Goal: Information Seeking & Learning: Compare options

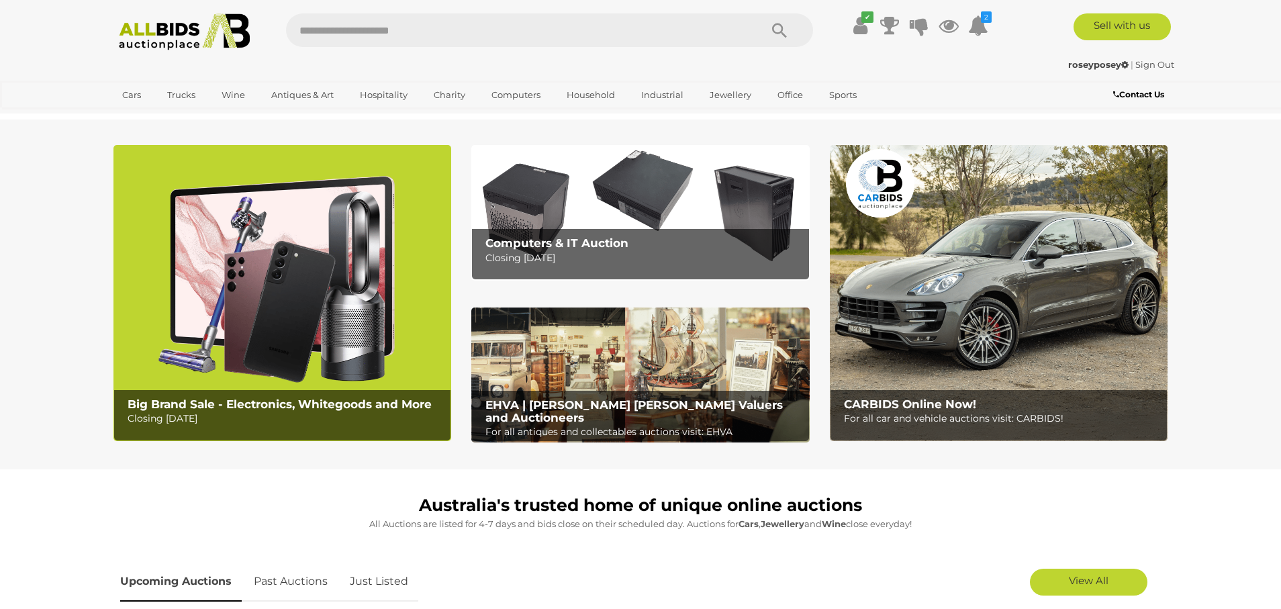
click at [167, 24] on img at bounding box center [184, 31] width 146 height 37
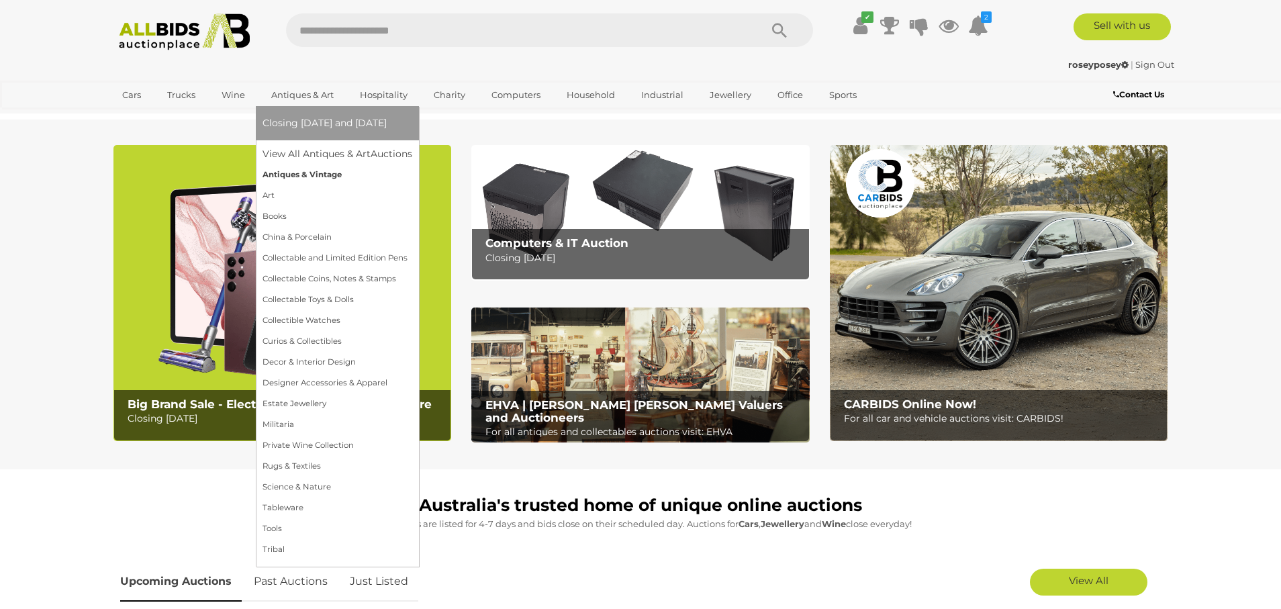
click at [277, 176] on link "Antiques & Vintage" at bounding box center [338, 175] width 150 height 21
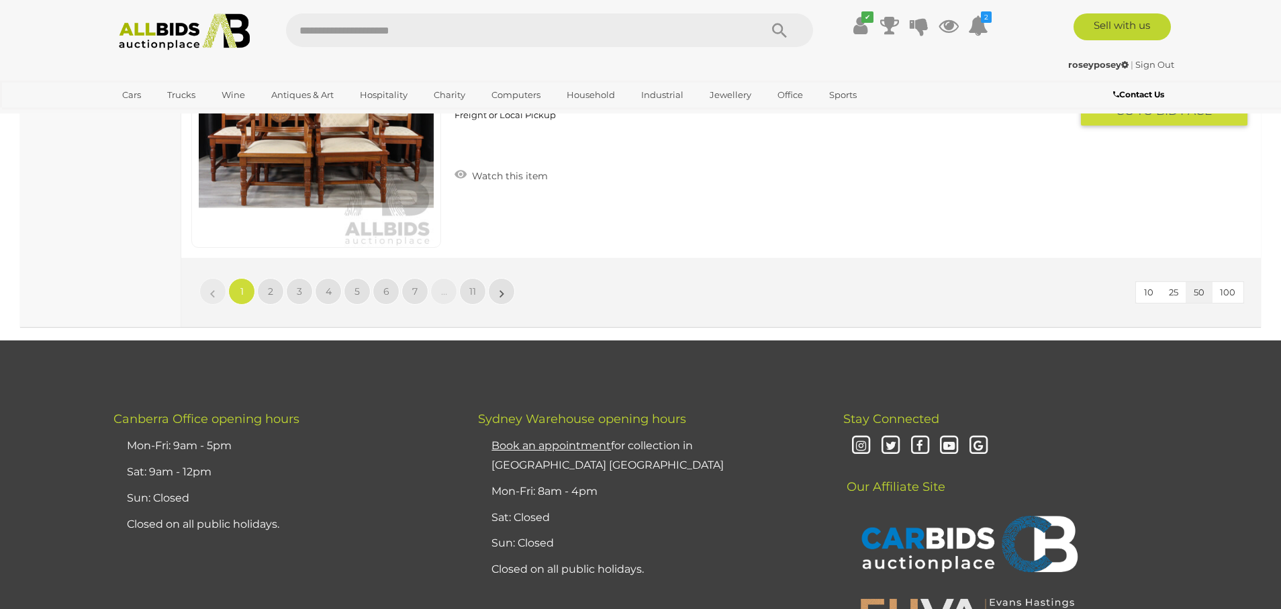
scroll to position [13096, 0]
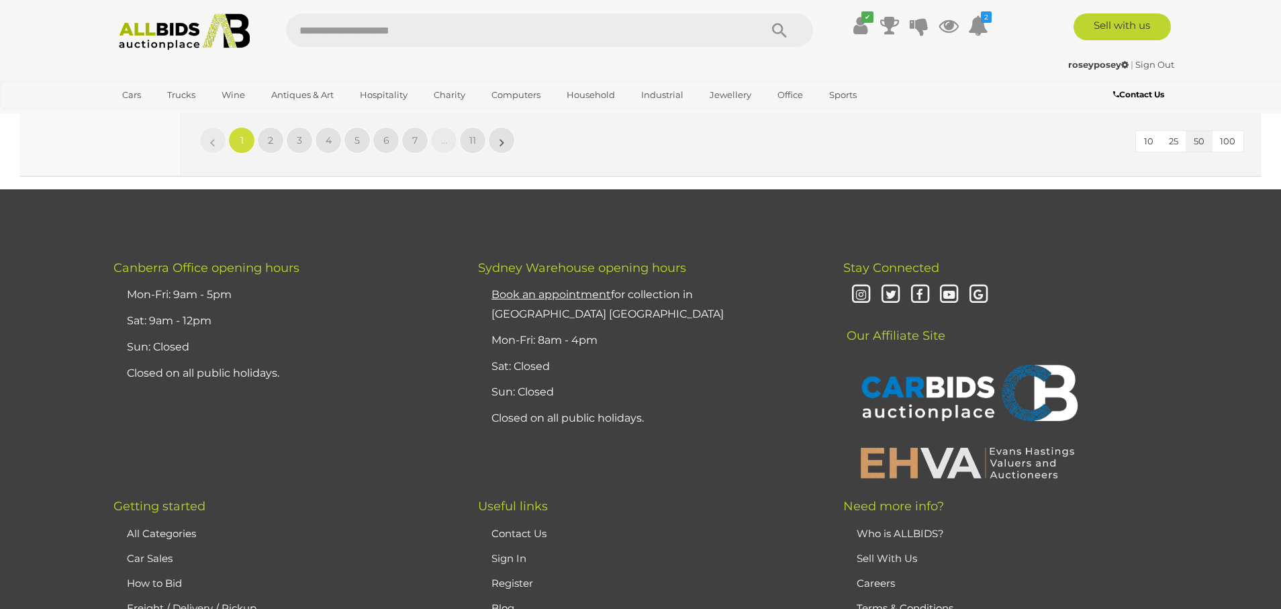
click at [1227, 140] on span "100" at bounding box center [1227, 141] width 15 height 11
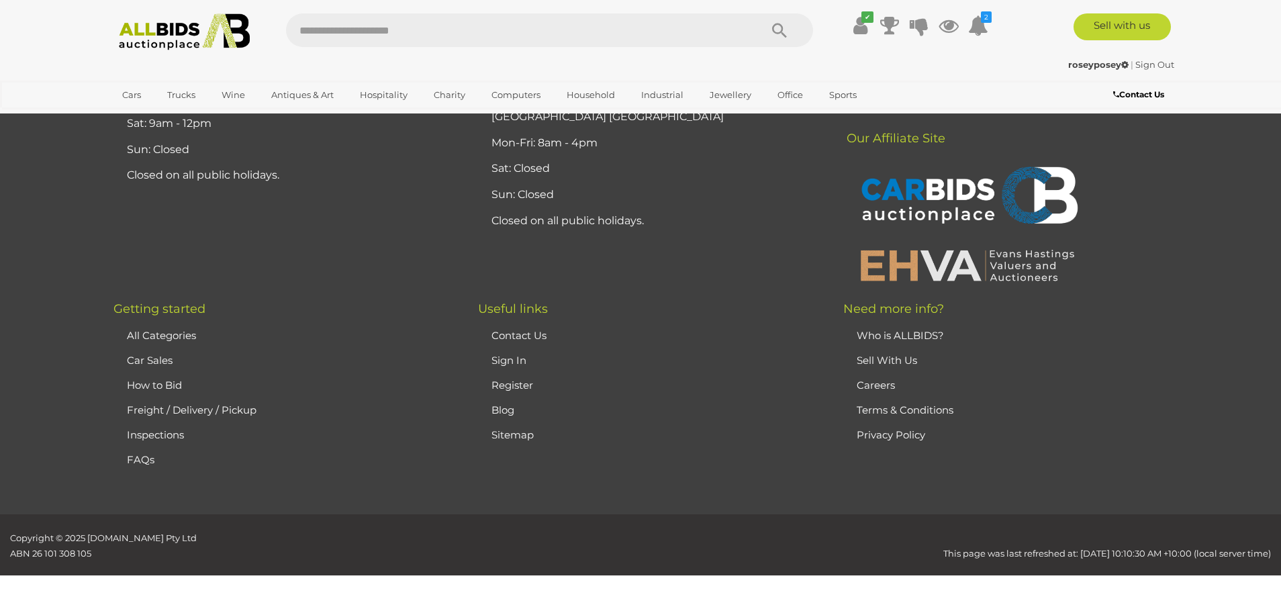
scroll to position [142, 0]
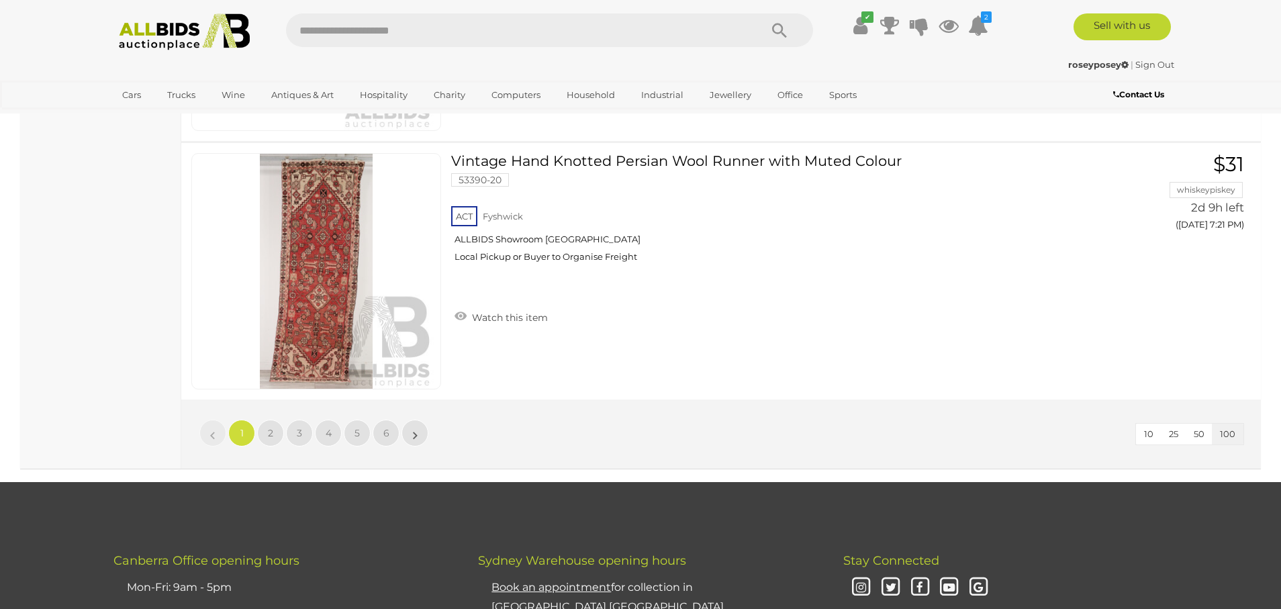
scroll to position [25736, 0]
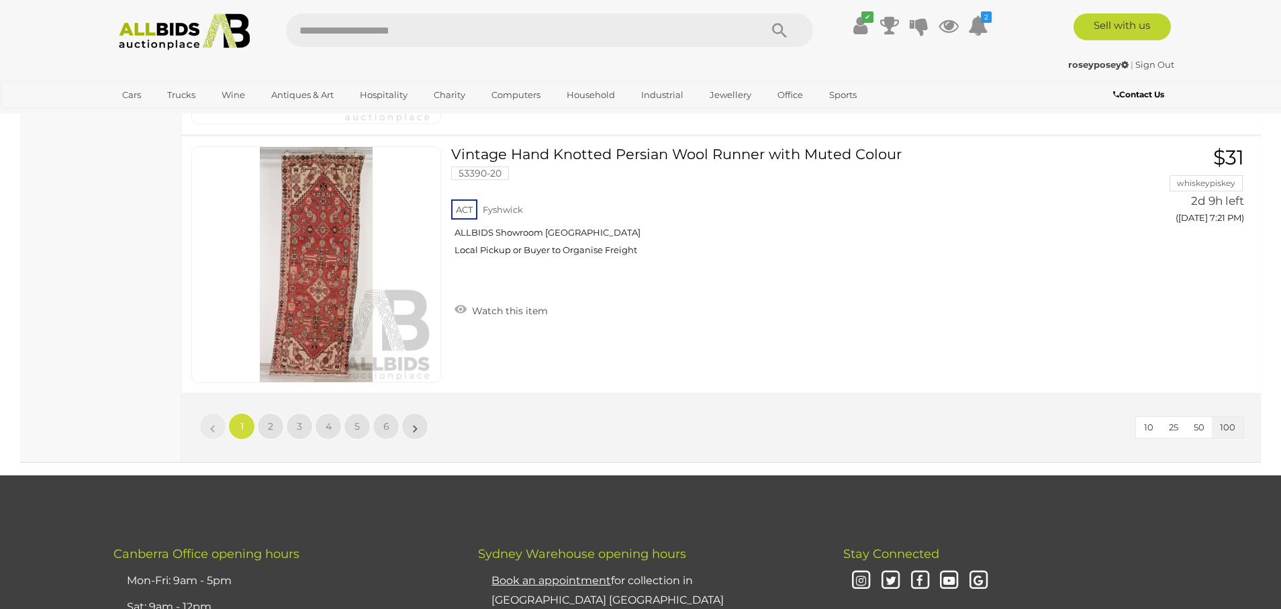
click at [415, 428] on li "»" at bounding box center [415, 426] width 26 height 27
click at [269, 422] on span "2" at bounding box center [270, 426] width 5 height 12
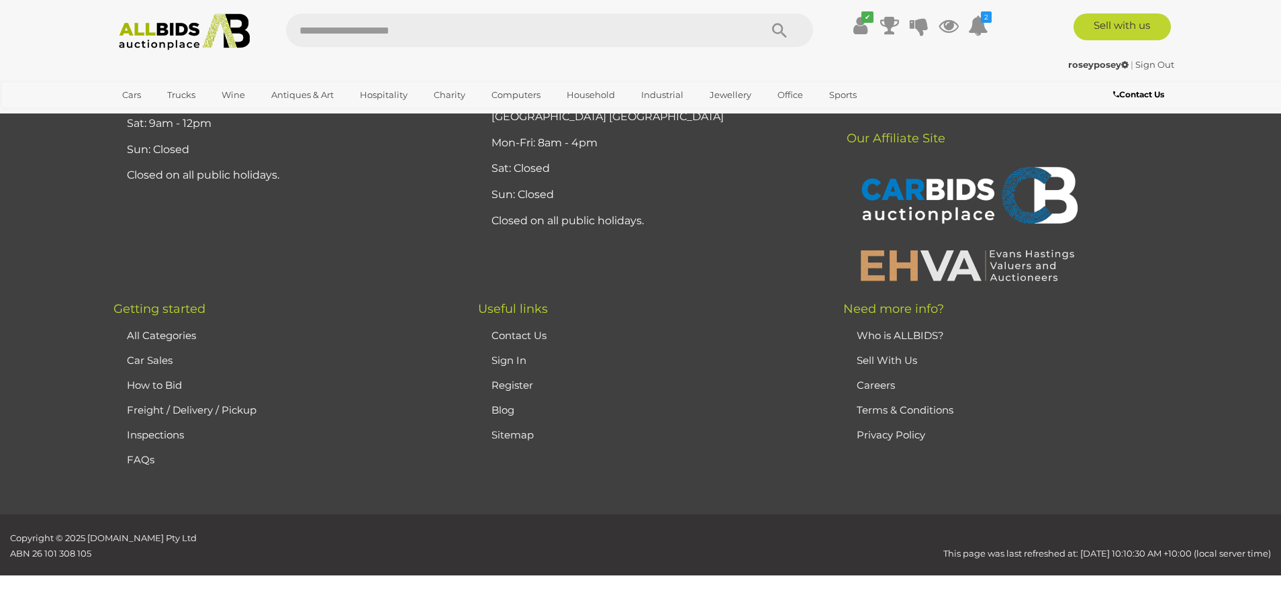
scroll to position [142, 0]
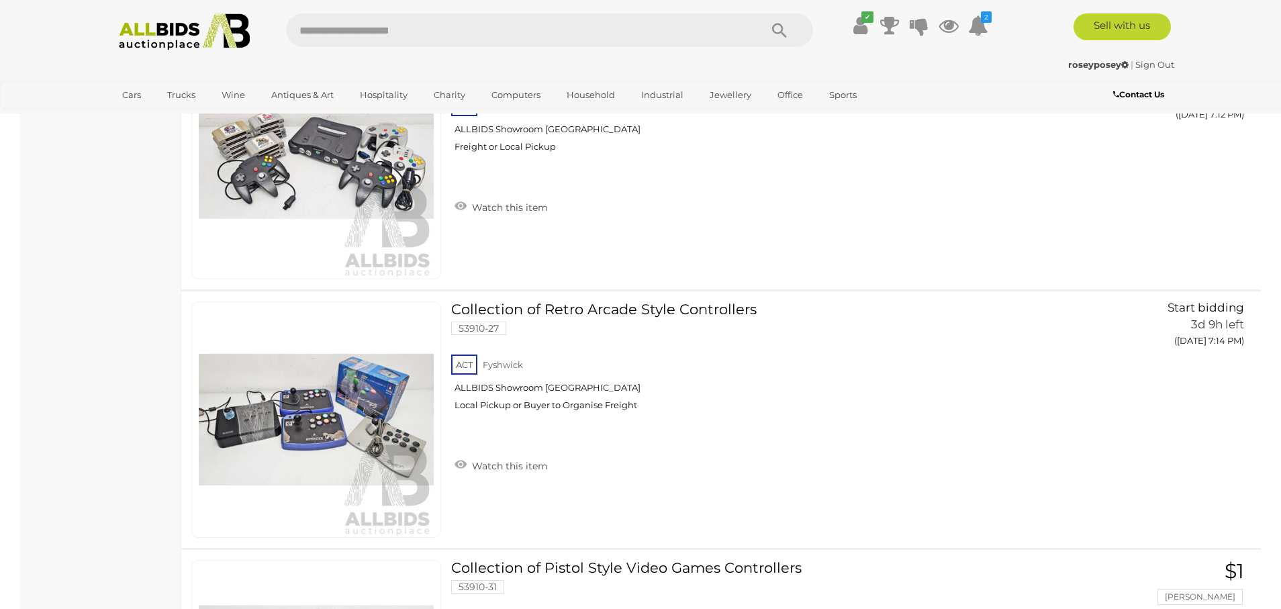
scroll to position [25753, 0]
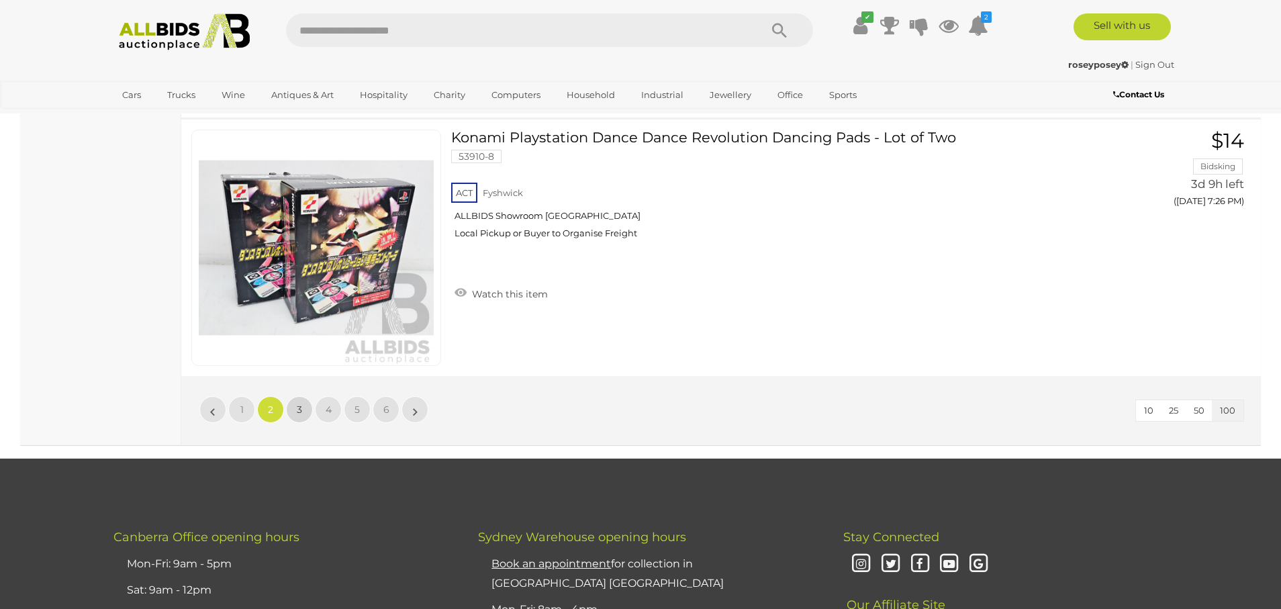
click at [297, 408] on span "3" at bounding box center [299, 410] width 5 height 12
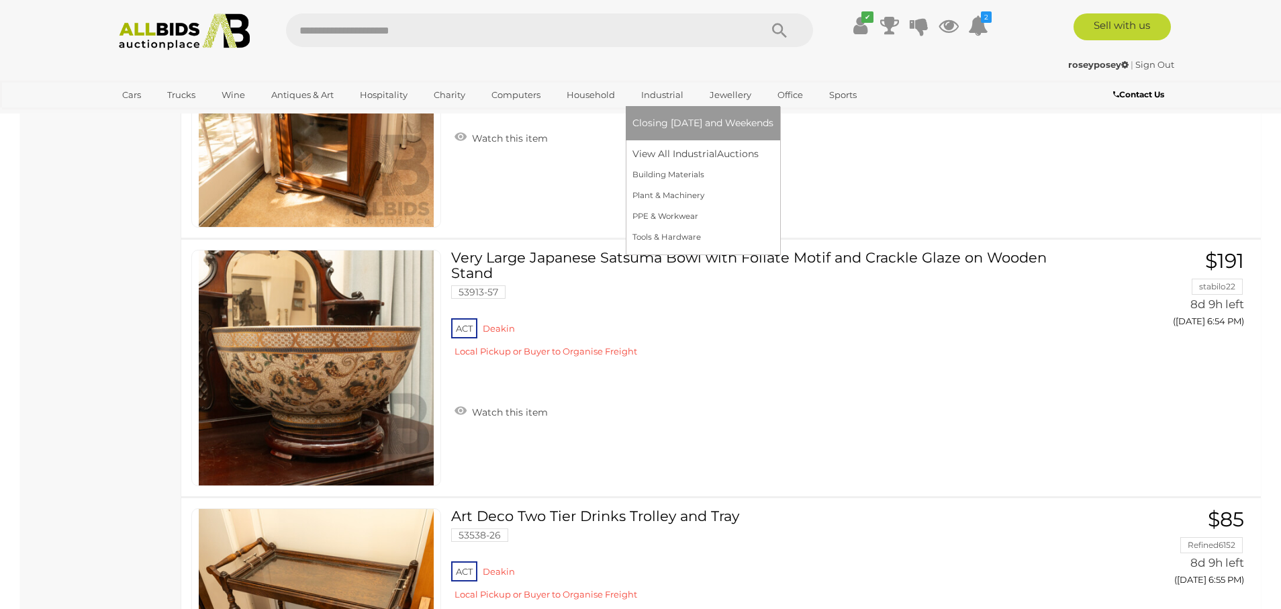
scroll to position [25534, 0]
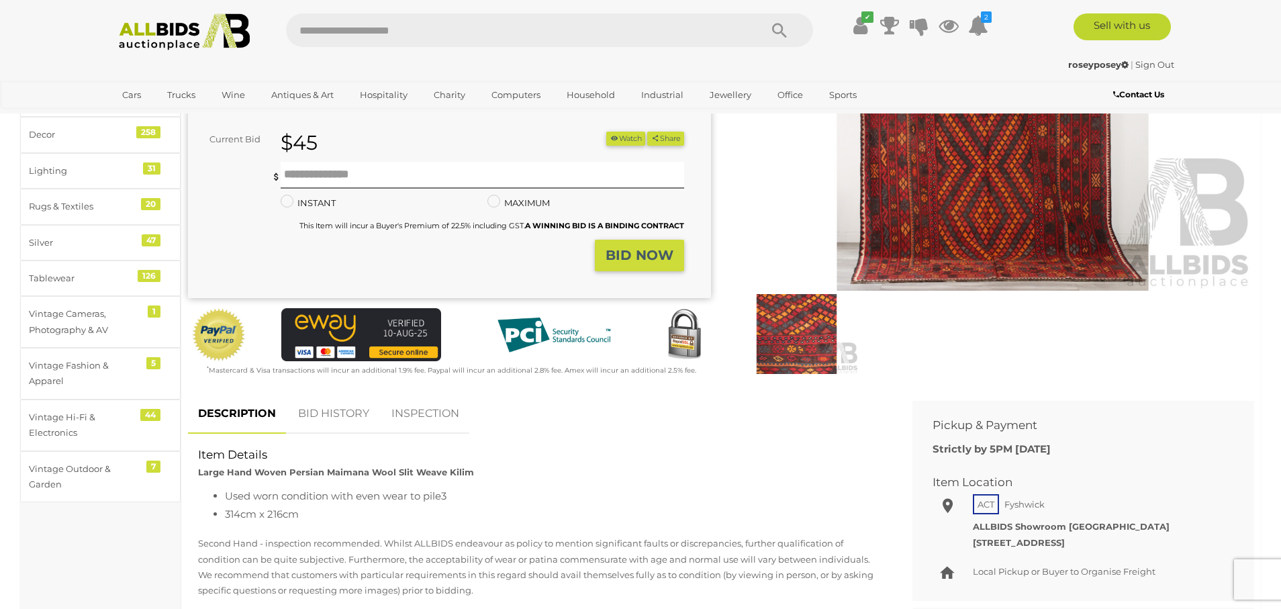
scroll to position [257, 0]
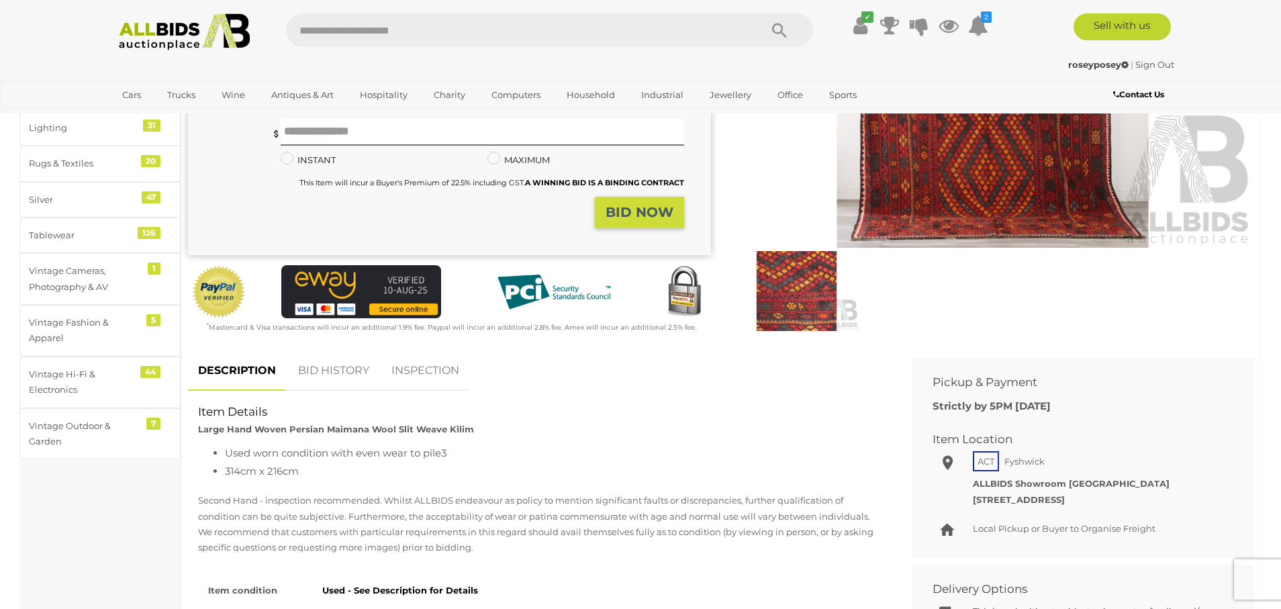
click at [1037, 238] on img at bounding box center [992, 79] width 523 height 337
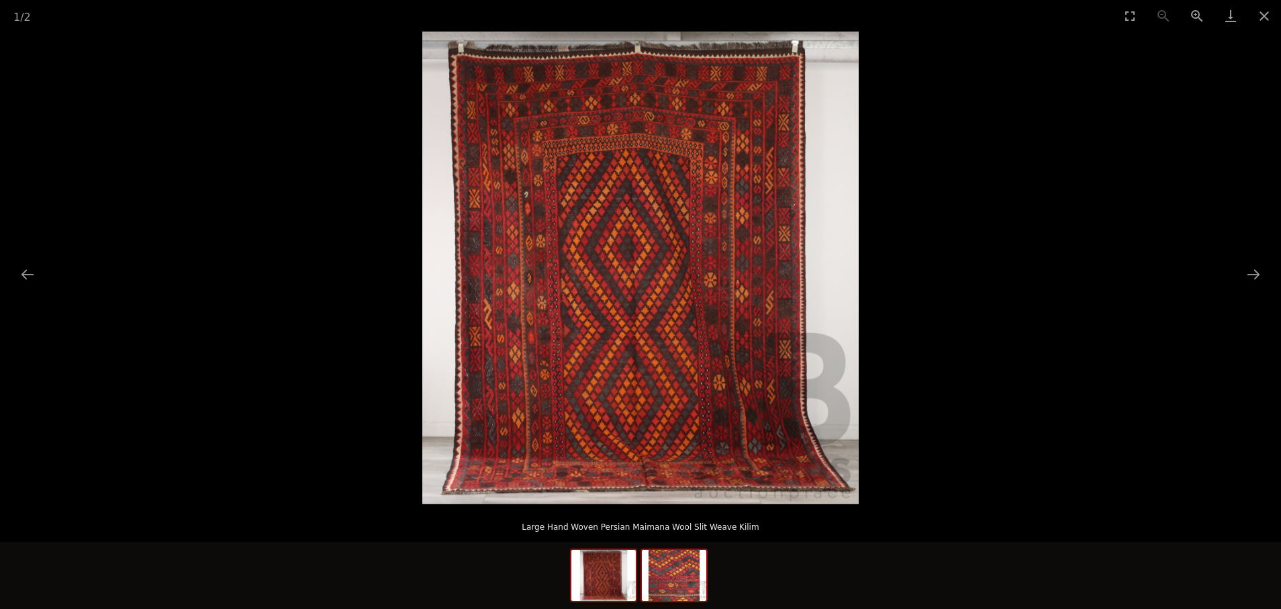
click at [675, 569] on img at bounding box center [674, 575] width 64 height 51
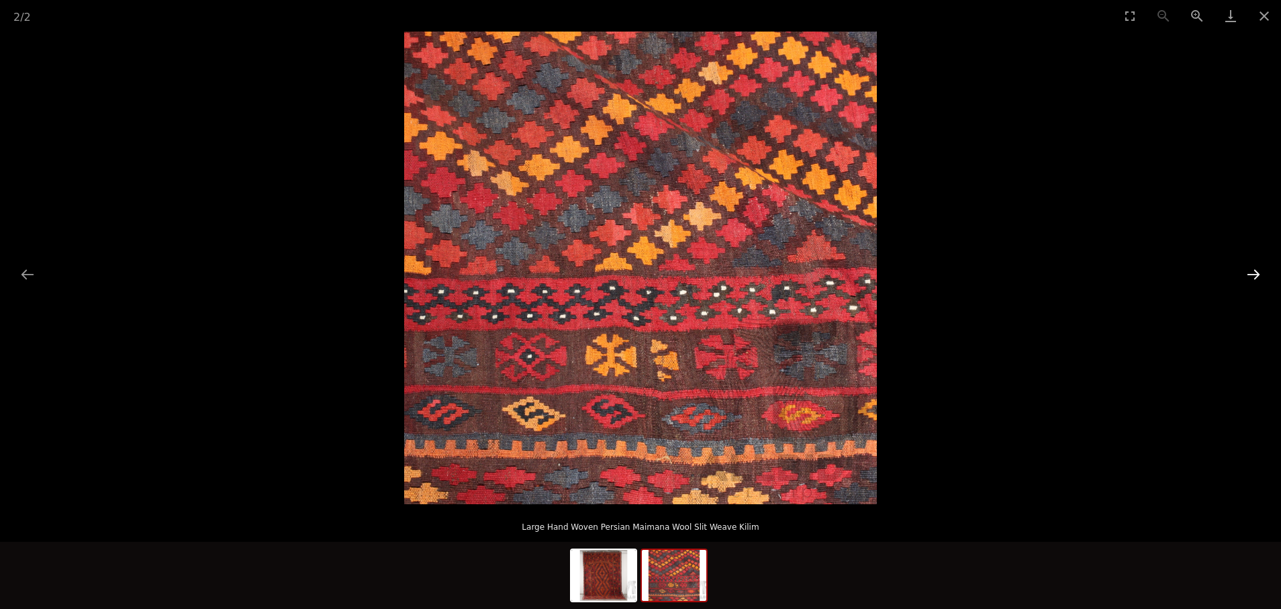
click at [1254, 271] on button "Next slide" at bounding box center [1254, 274] width 28 height 26
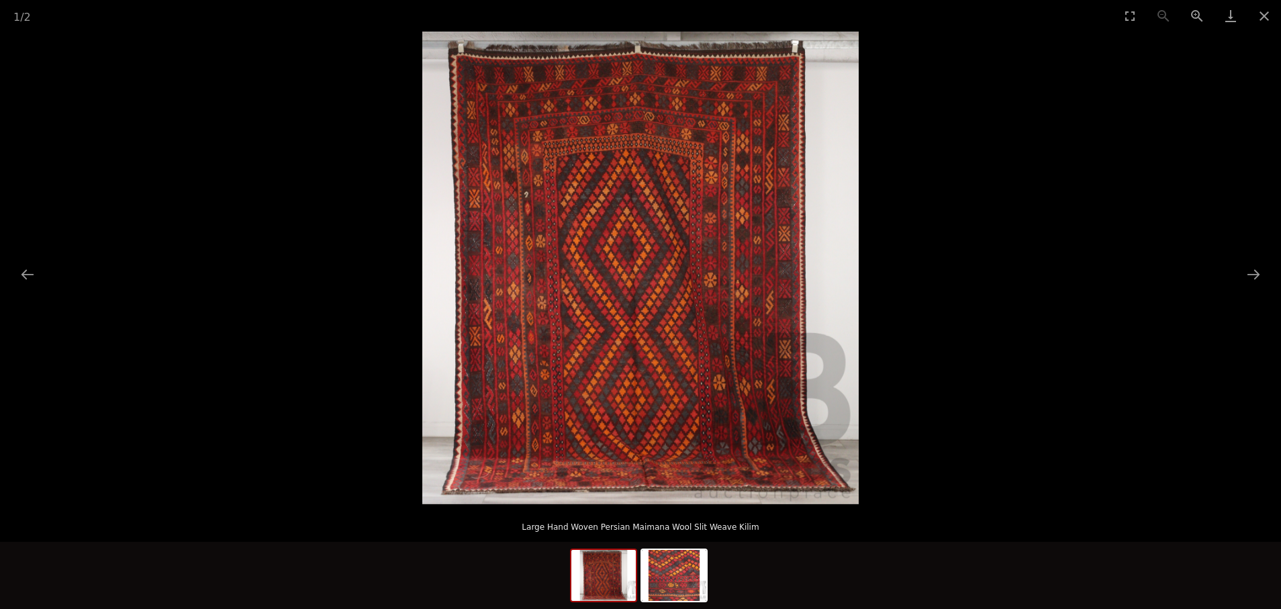
click at [635, 185] on img at bounding box center [640, 268] width 436 height 473
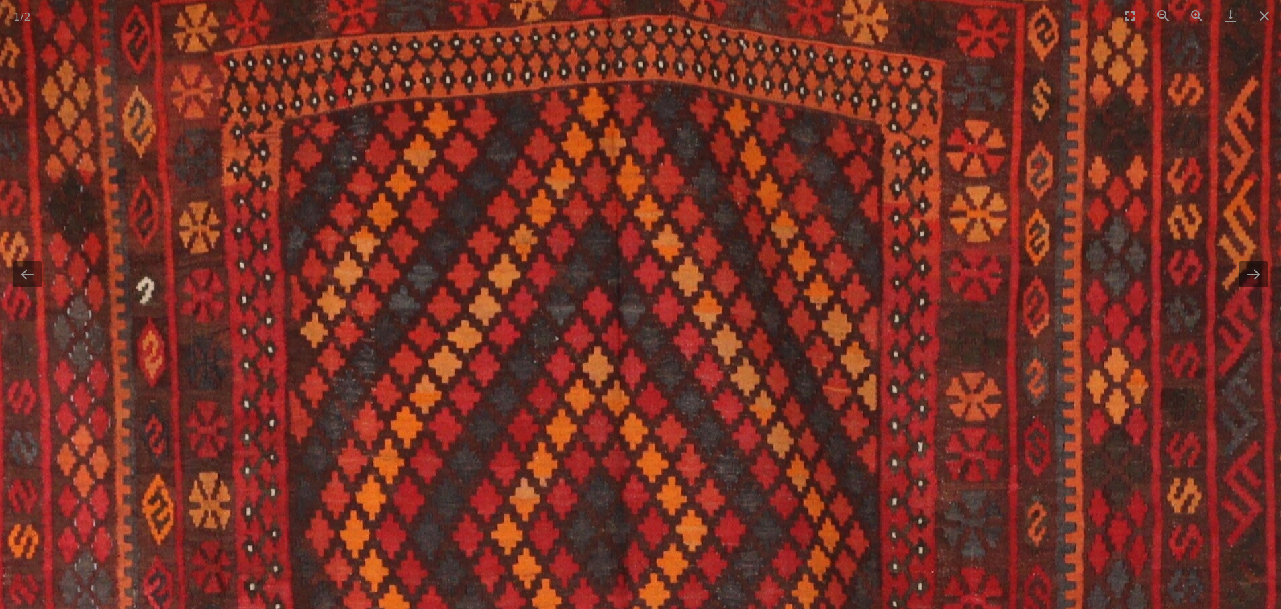
click at [635, 185] on img at bounding box center [660, 620] width 1965 height 2127
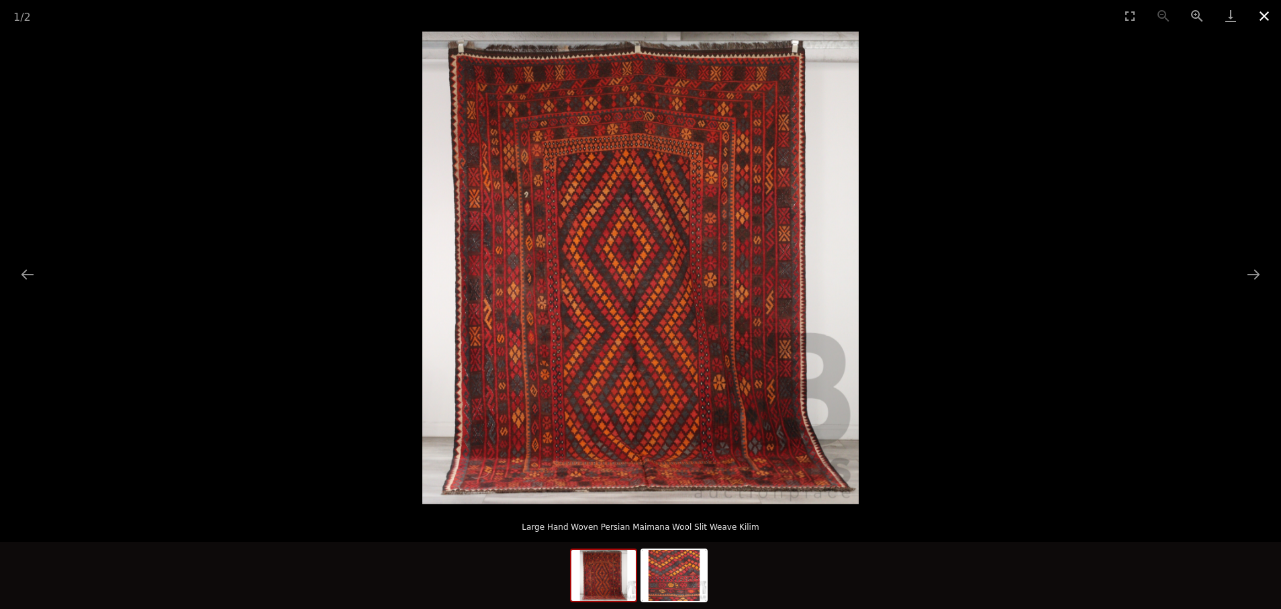
click at [1268, 13] on button "Close gallery" at bounding box center [1265, 16] width 34 height 32
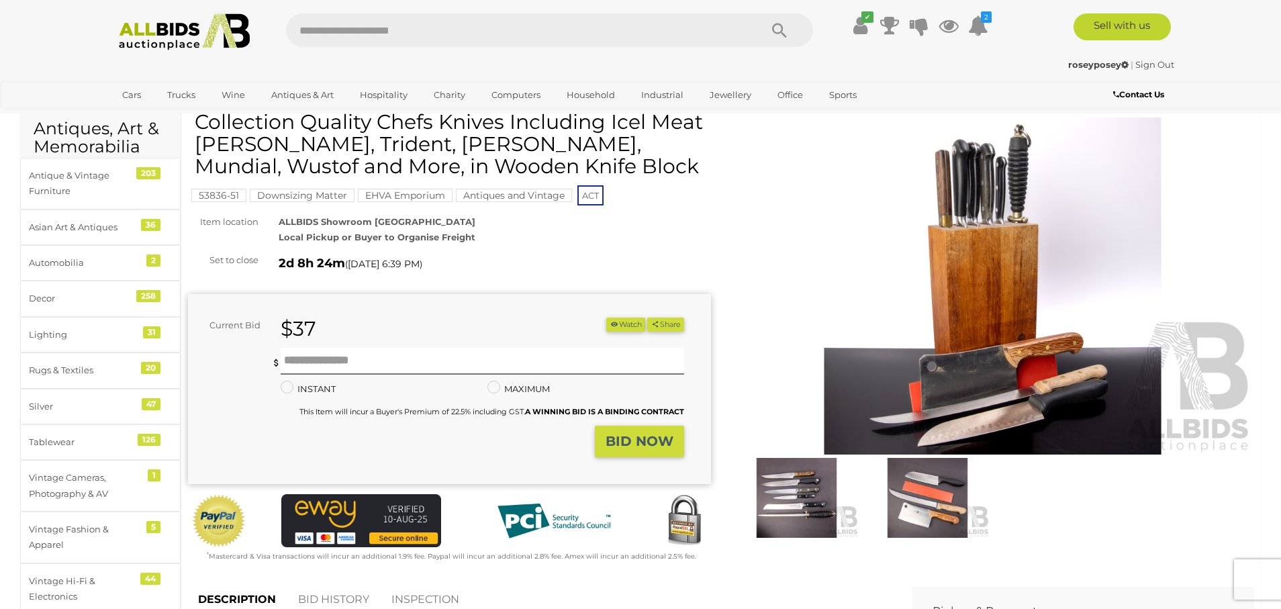
scroll to position [68, 0]
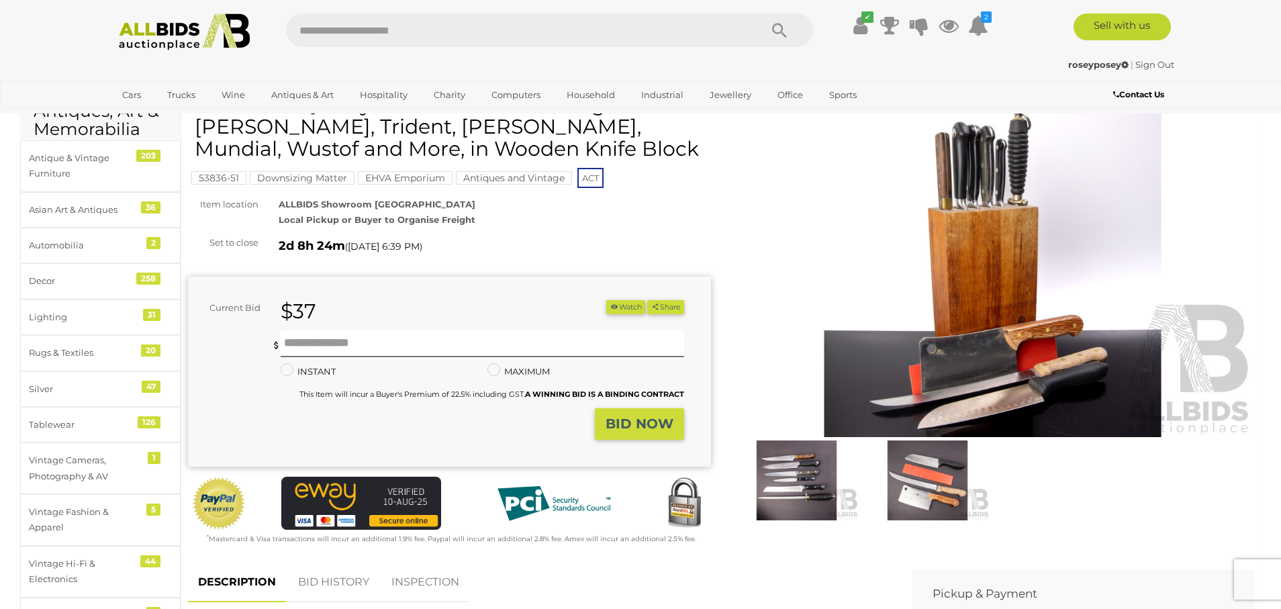
click at [985, 258] on img at bounding box center [992, 268] width 523 height 337
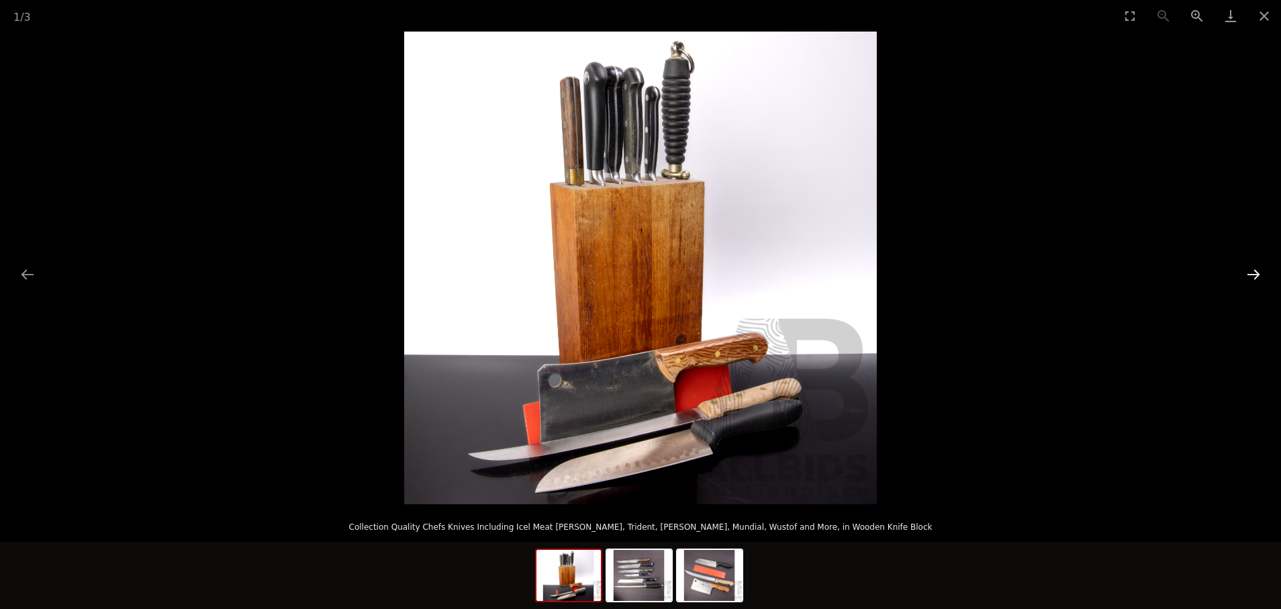
click at [1250, 276] on button "Next slide" at bounding box center [1254, 274] width 28 height 26
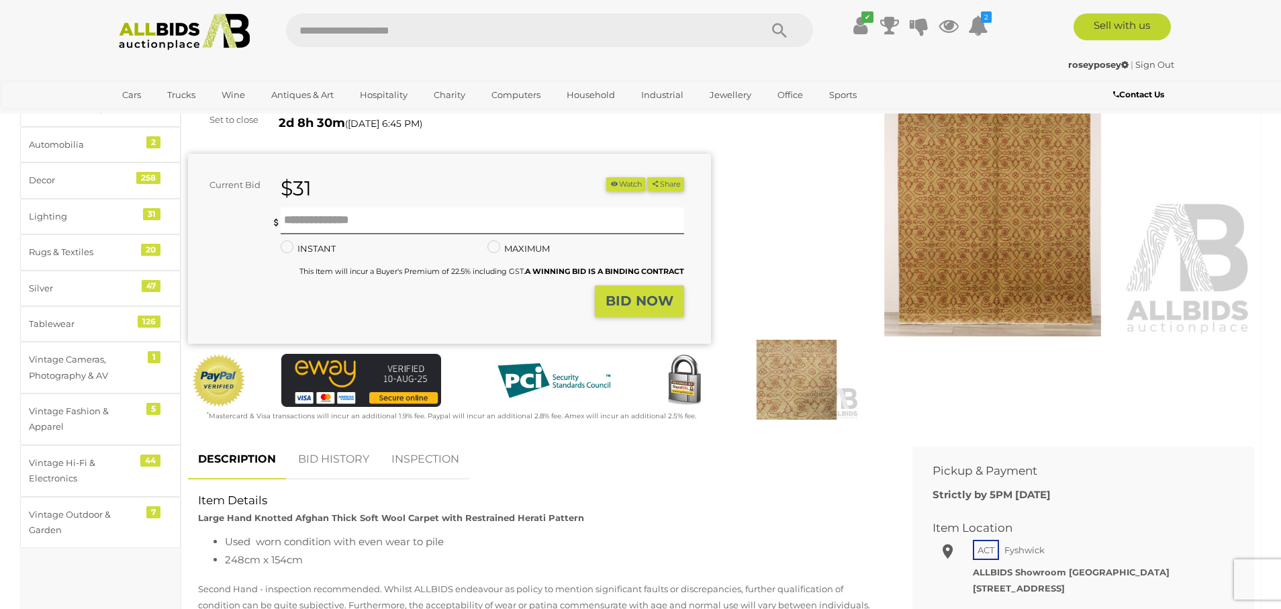
scroll to position [189, 0]
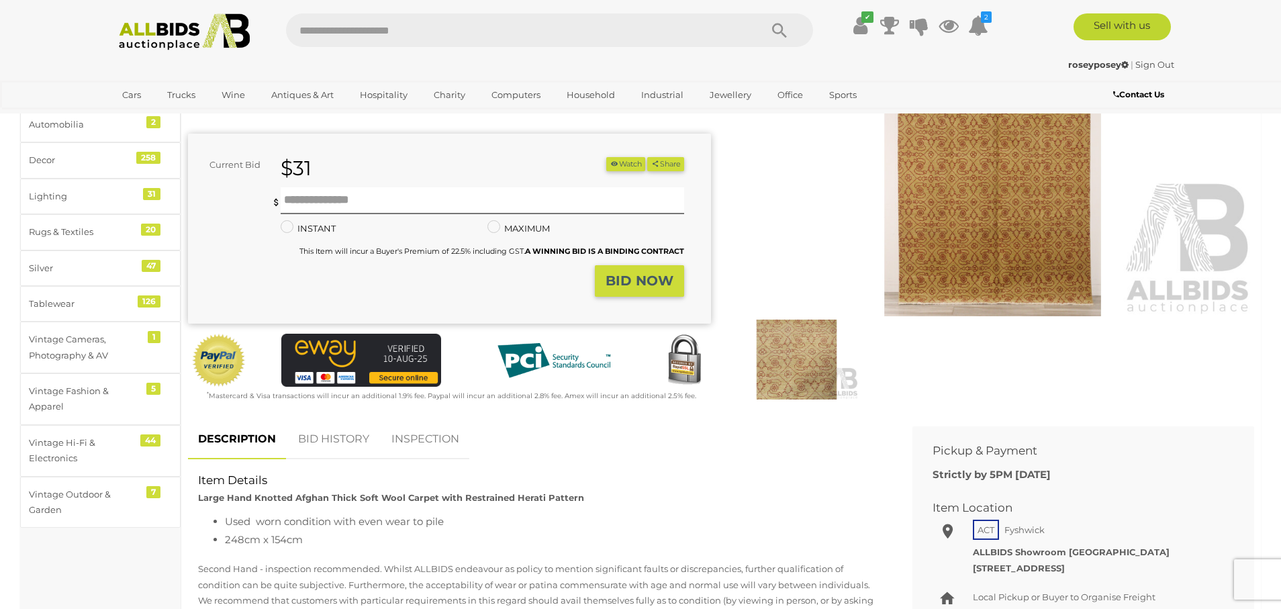
click at [981, 269] on img at bounding box center [992, 147] width 523 height 337
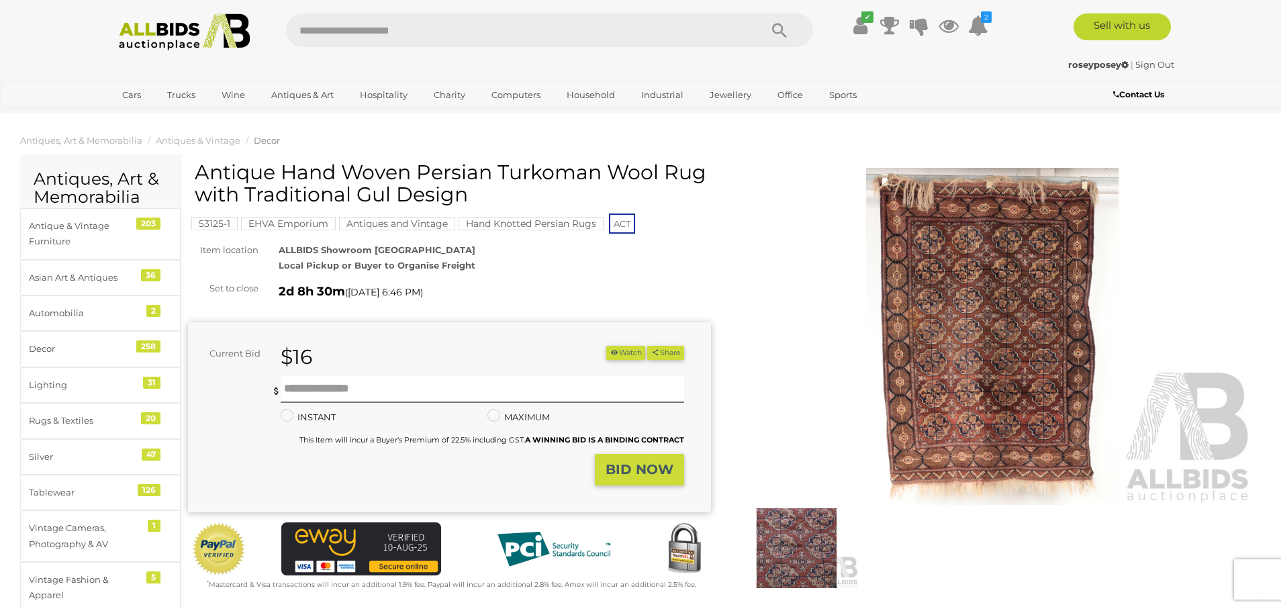
click at [966, 343] on img at bounding box center [992, 336] width 523 height 337
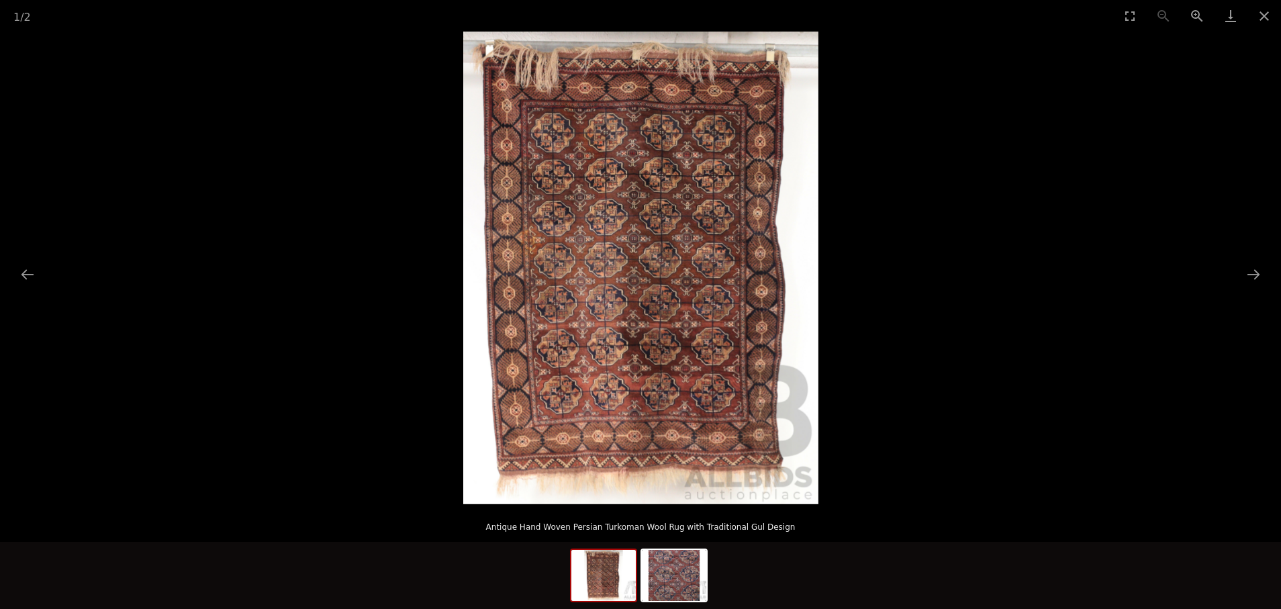
click at [686, 249] on img at bounding box center [640, 268] width 355 height 473
click at [686, 250] on img at bounding box center [640, 268] width 355 height 473
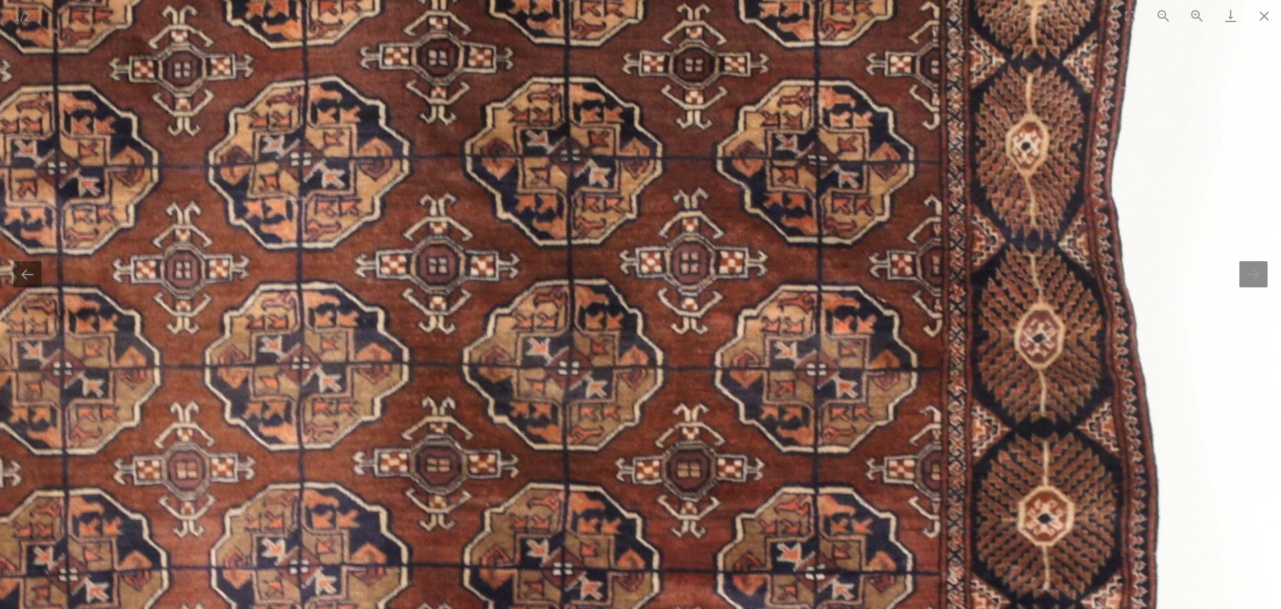
click at [686, 249] on img at bounding box center [470, 404] width 1687 height 2247
drag, startPoint x: 686, startPoint y: 249, endPoint x: 707, endPoint y: 248, distance: 21.5
click at [686, 249] on img at bounding box center [470, 404] width 1687 height 2247
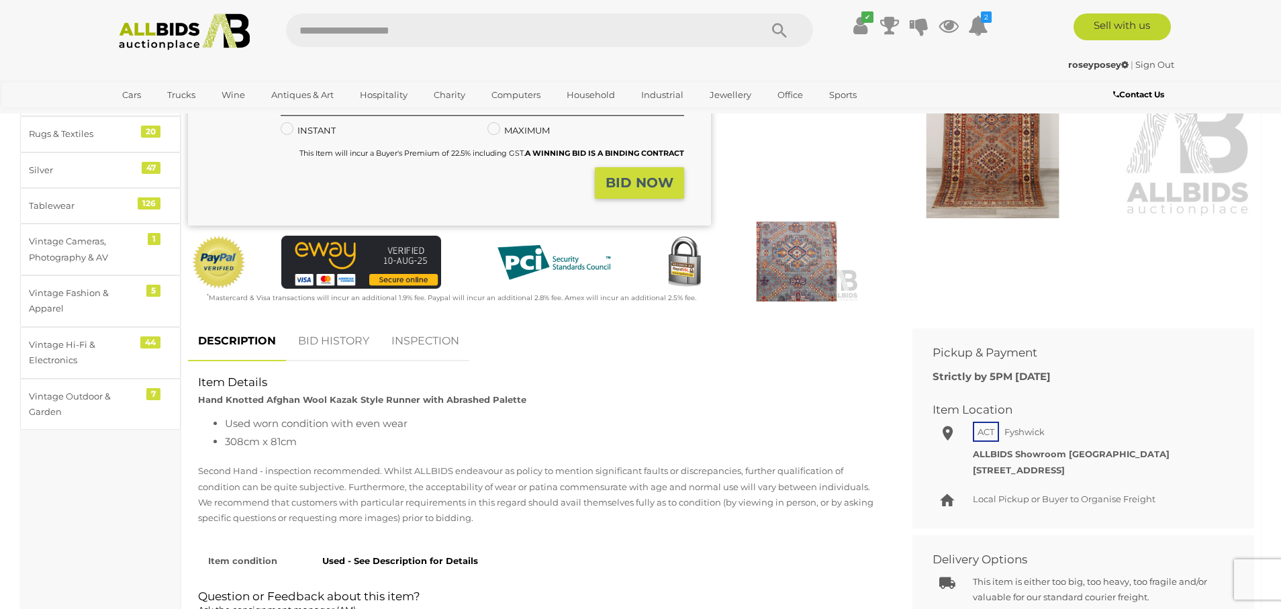
scroll to position [298, 0]
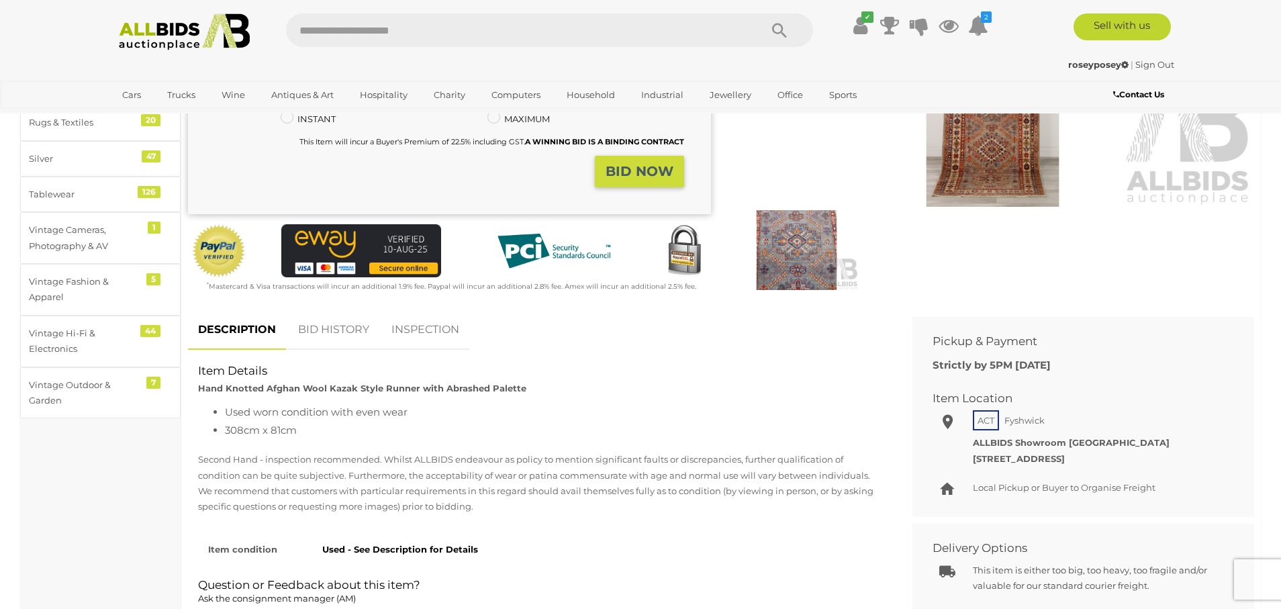
click at [995, 156] on img at bounding box center [992, 38] width 523 height 337
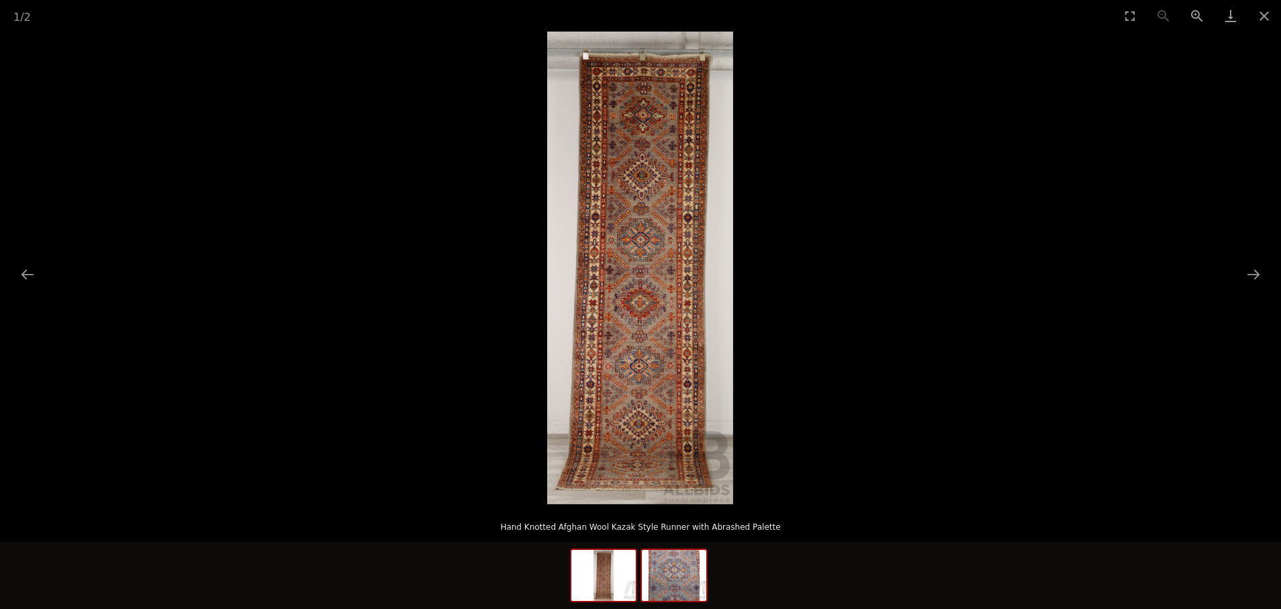
click at [674, 583] on img at bounding box center [674, 575] width 64 height 51
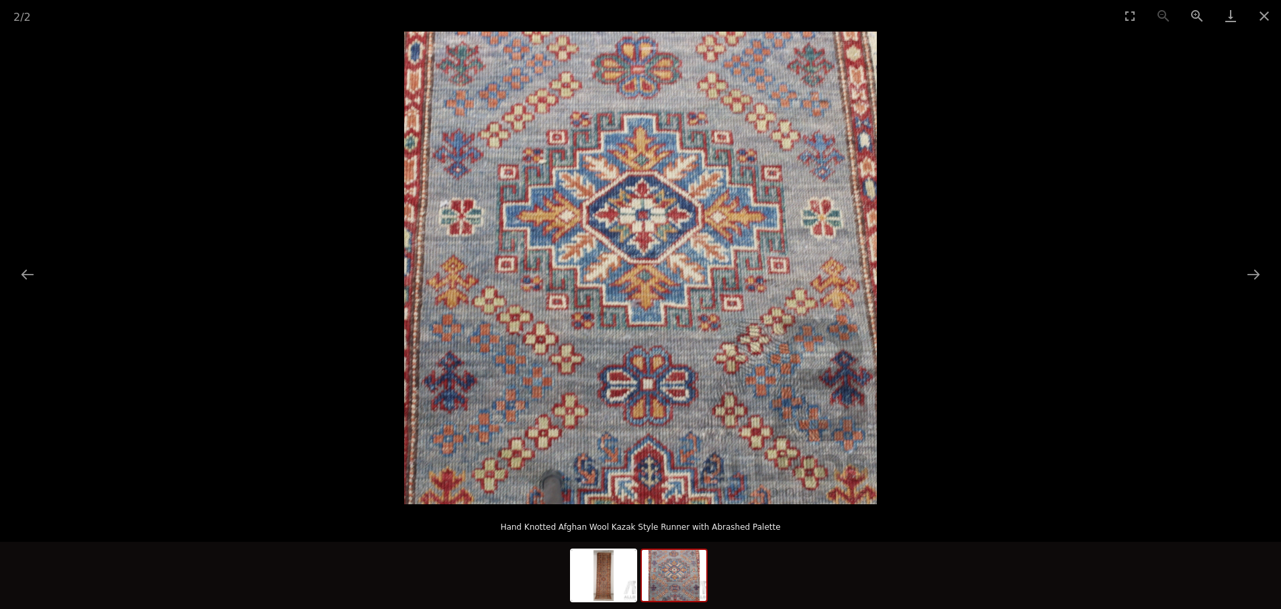
click at [1137, 265] on picture at bounding box center [640, 268] width 1281 height 473
click at [998, 152] on picture at bounding box center [640, 268] width 1281 height 473
click at [617, 569] on img at bounding box center [603, 575] width 64 height 51
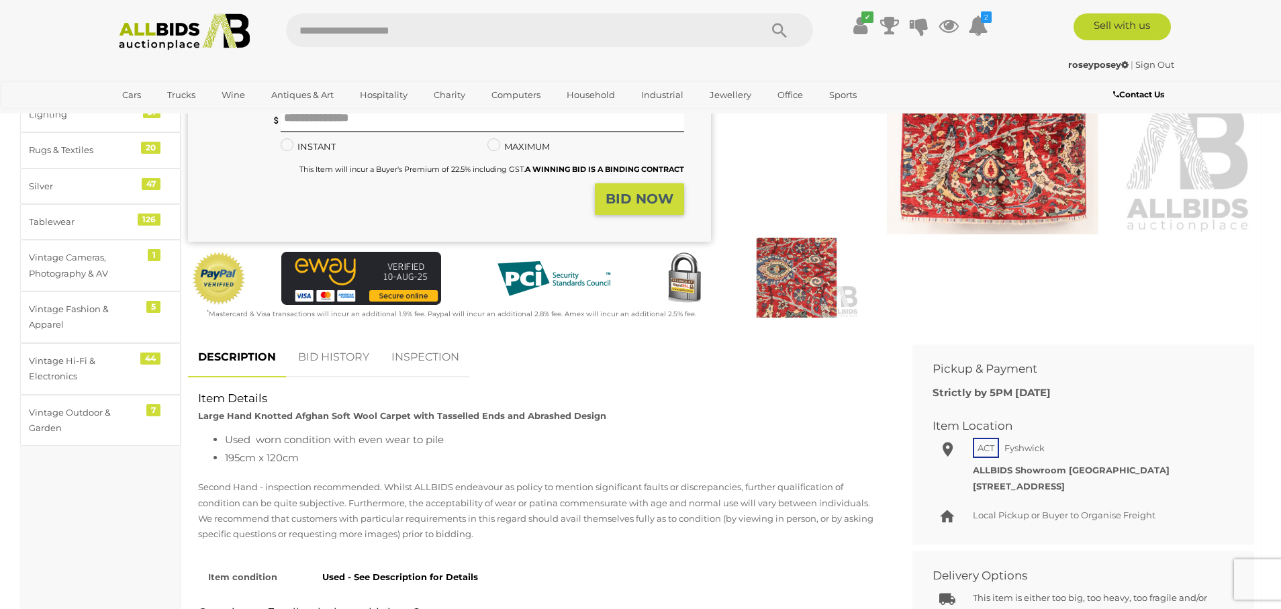
scroll to position [273, 0]
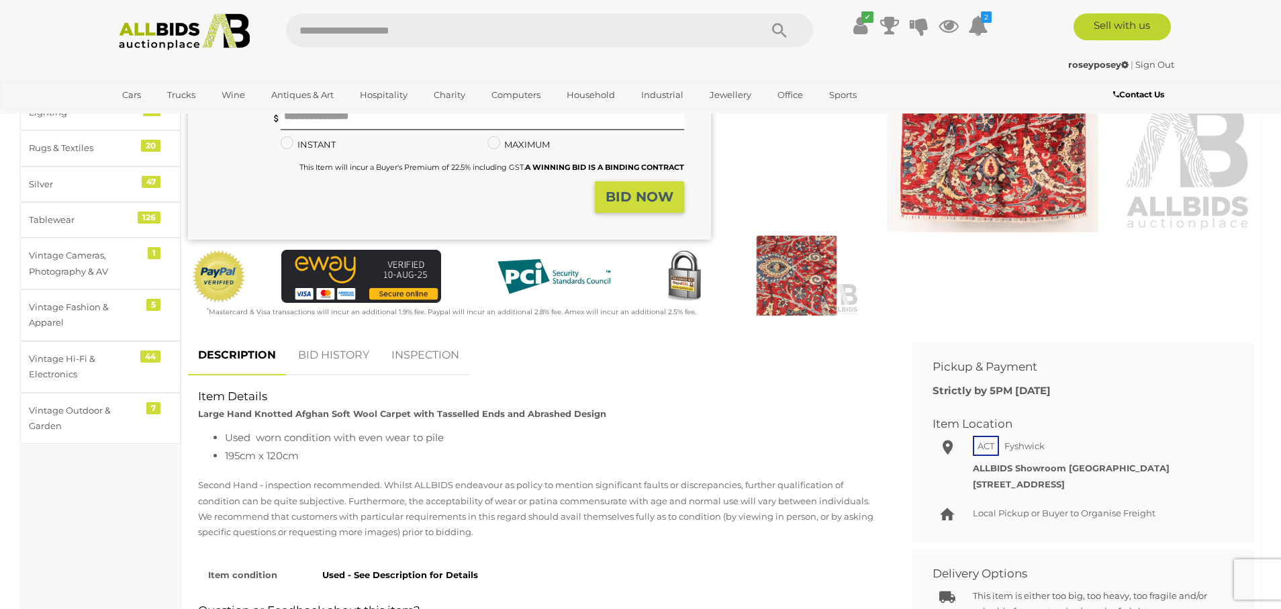
click at [941, 143] on img at bounding box center [992, 63] width 523 height 337
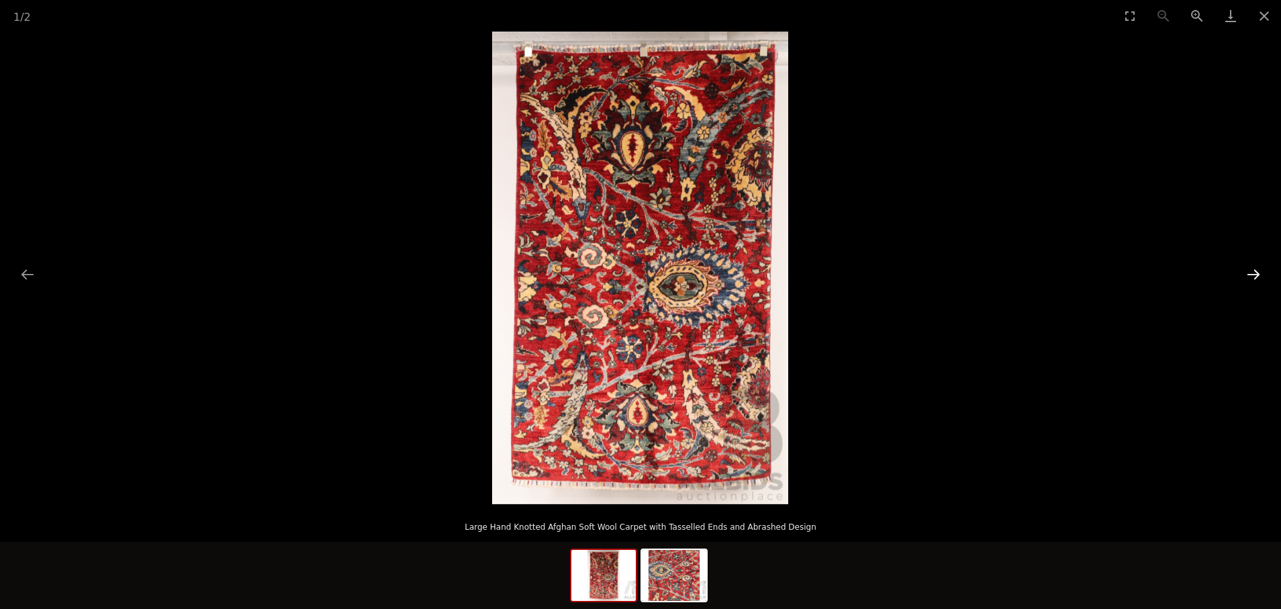
click at [1251, 271] on button "Next slide" at bounding box center [1254, 274] width 28 height 26
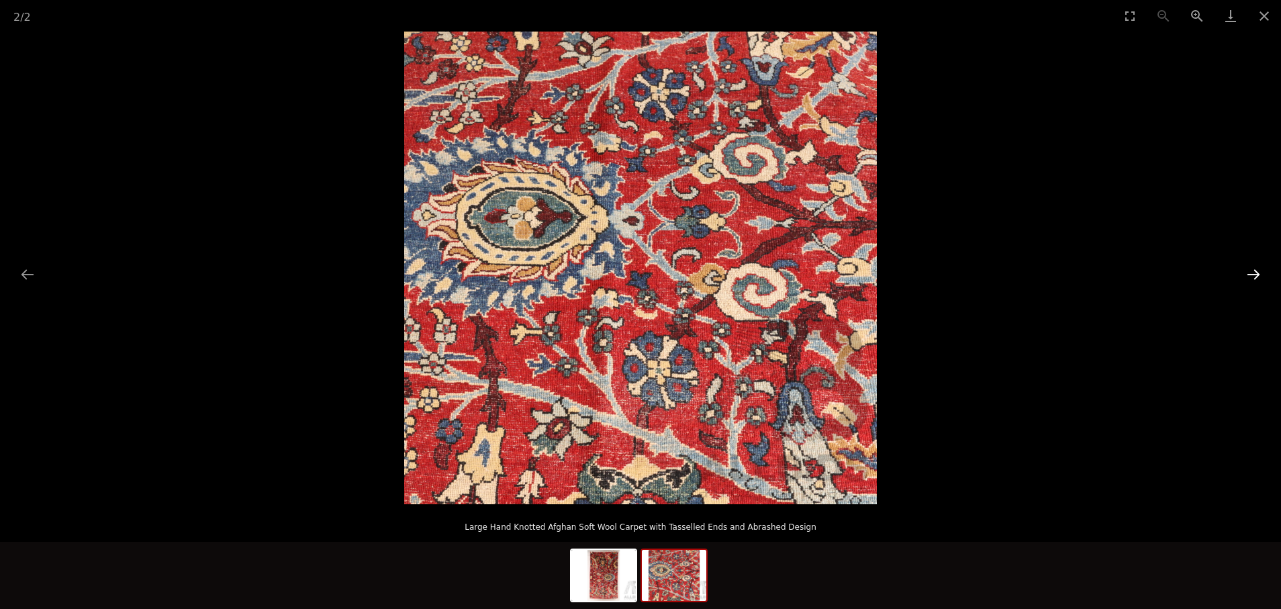
click at [1251, 271] on button "Next slide" at bounding box center [1254, 274] width 28 height 26
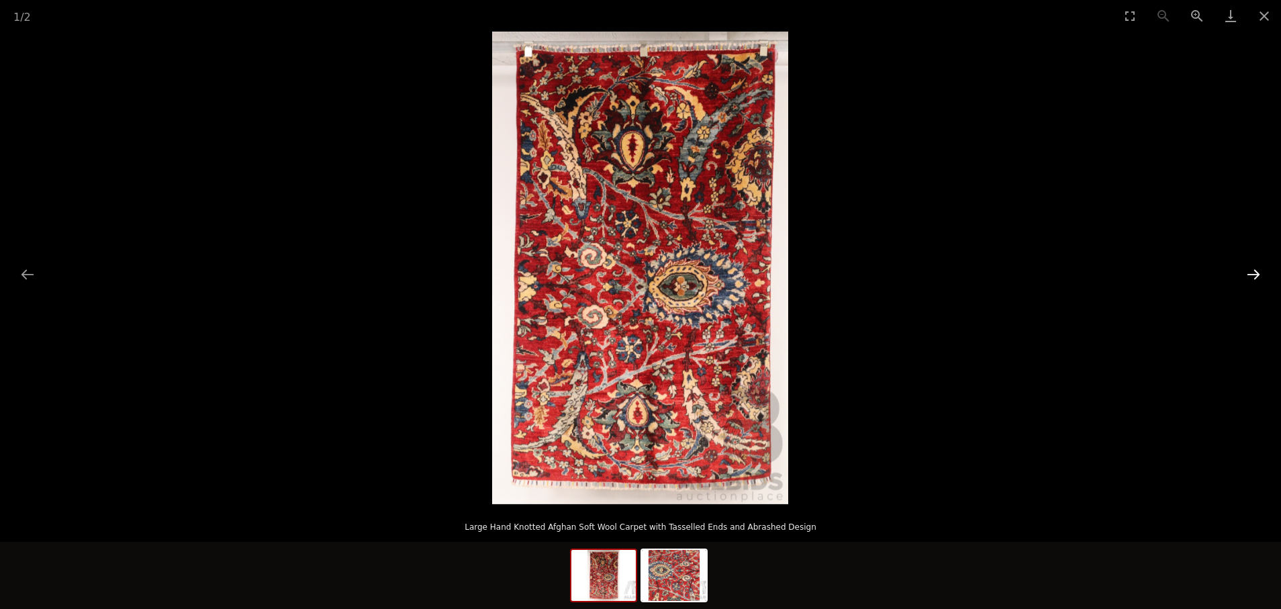
scroll to position [273, 0]
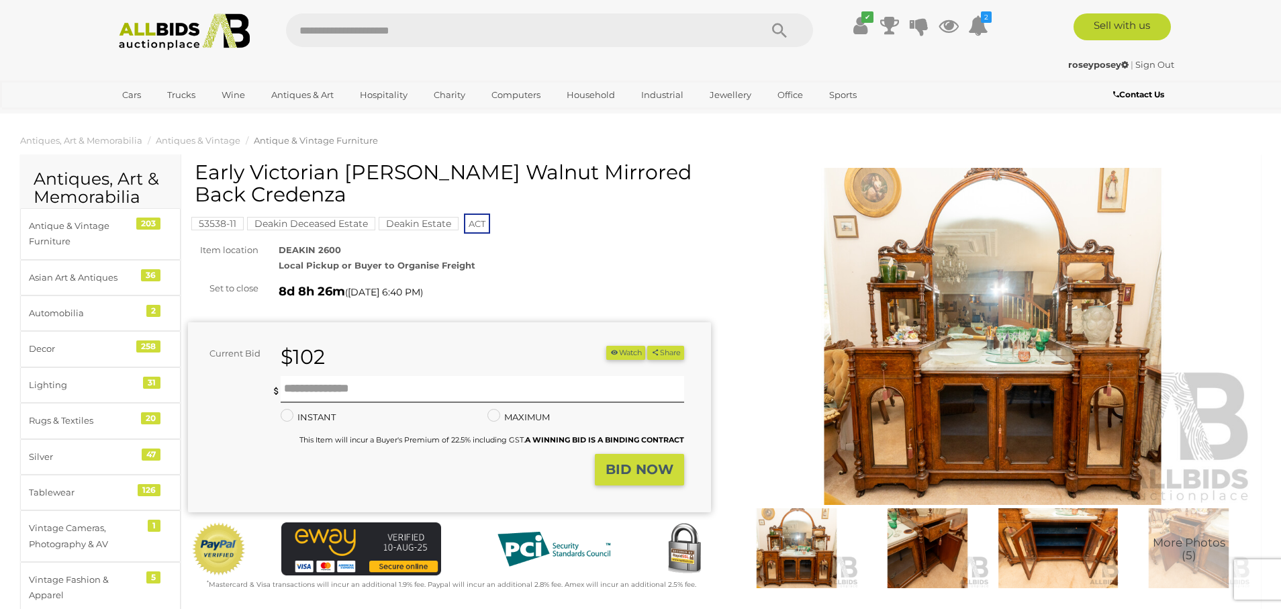
click at [1030, 142] on ol "Antiques, Art & Memorabilia Antiques & Vintage Antique & Vintage Furniture" at bounding box center [640, 141] width 1281 height 22
click at [955, 277] on img at bounding box center [992, 336] width 523 height 337
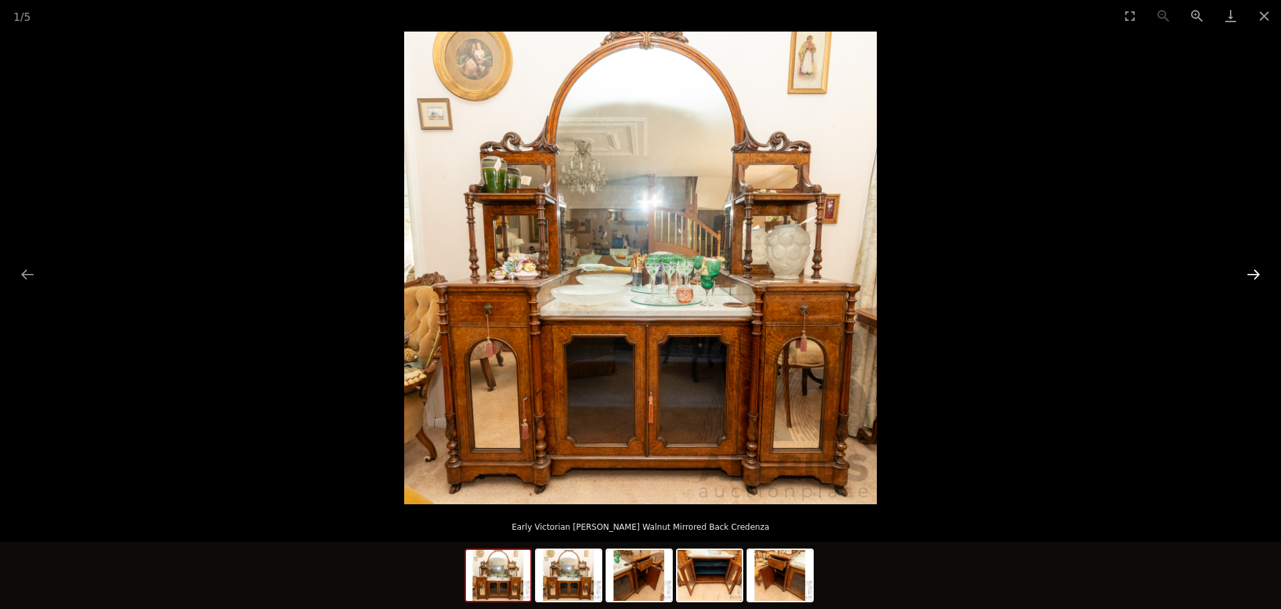
click at [1257, 271] on button "Next slide" at bounding box center [1254, 274] width 28 height 26
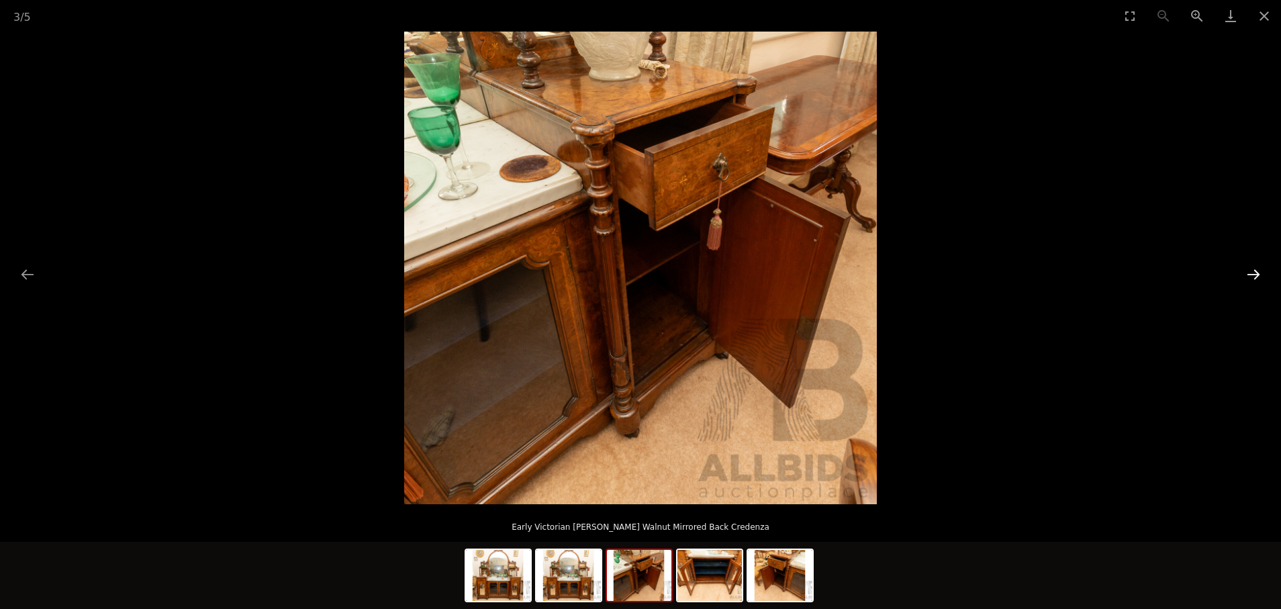
click at [1257, 271] on button "Next slide" at bounding box center [1254, 274] width 28 height 26
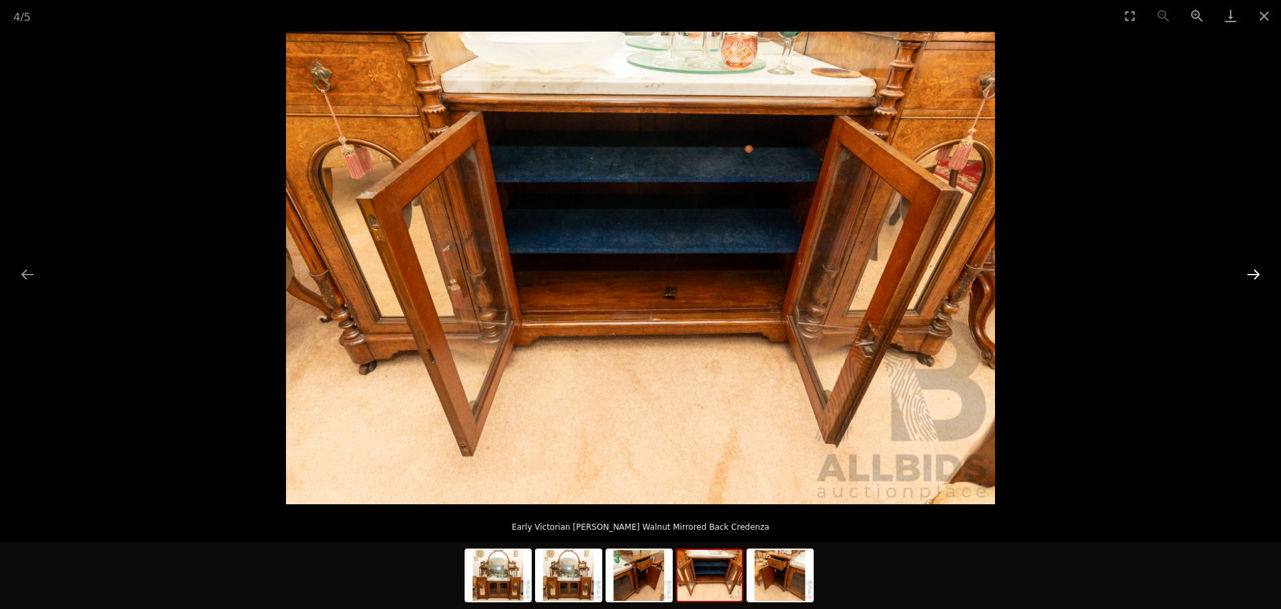
click at [1257, 271] on button "Next slide" at bounding box center [1254, 274] width 28 height 26
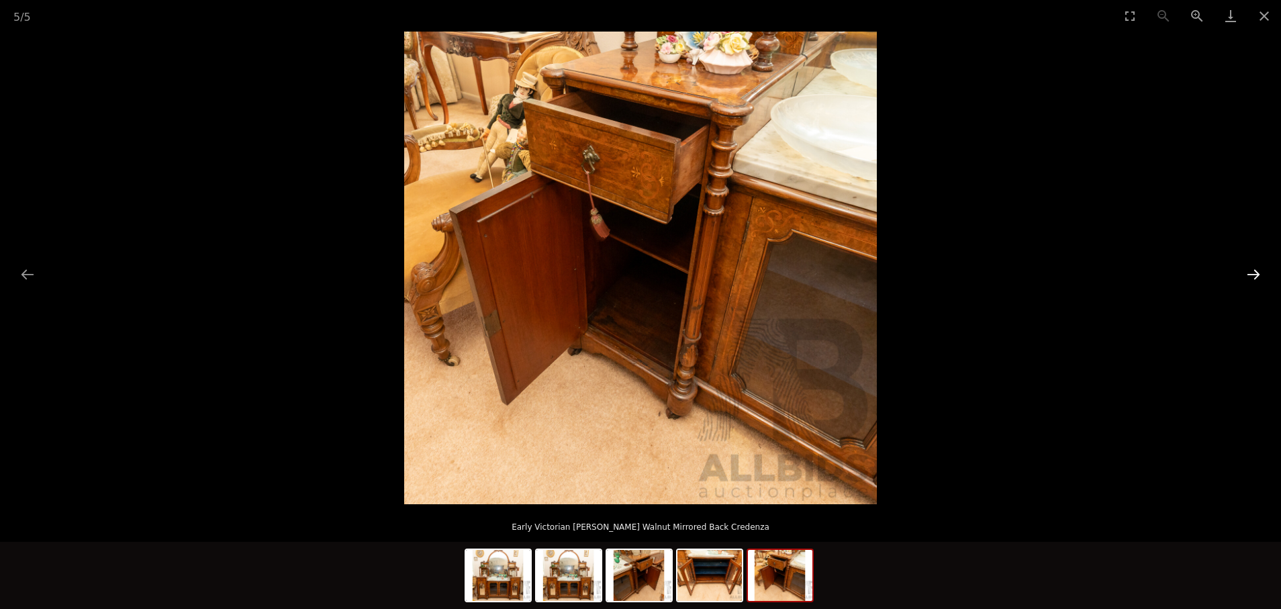
click at [1257, 271] on button "Next slide" at bounding box center [1254, 274] width 28 height 26
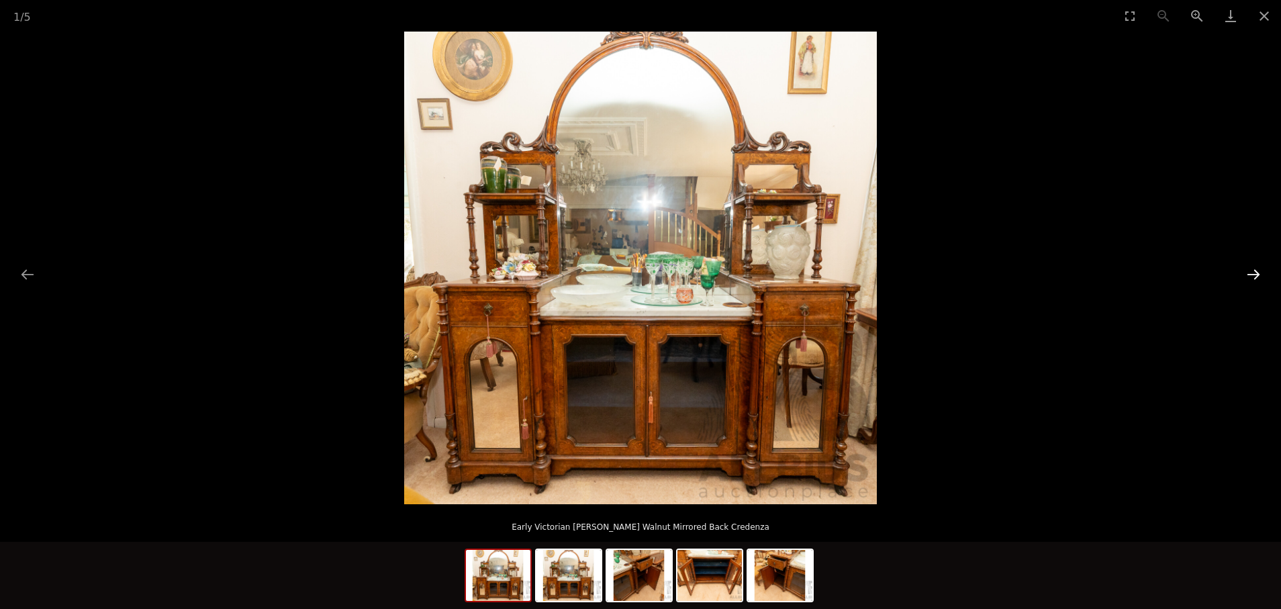
click at [1257, 271] on button "Next slide" at bounding box center [1254, 274] width 28 height 26
click at [1264, 12] on button "Close gallery" at bounding box center [1265, 16] width 34 height 32
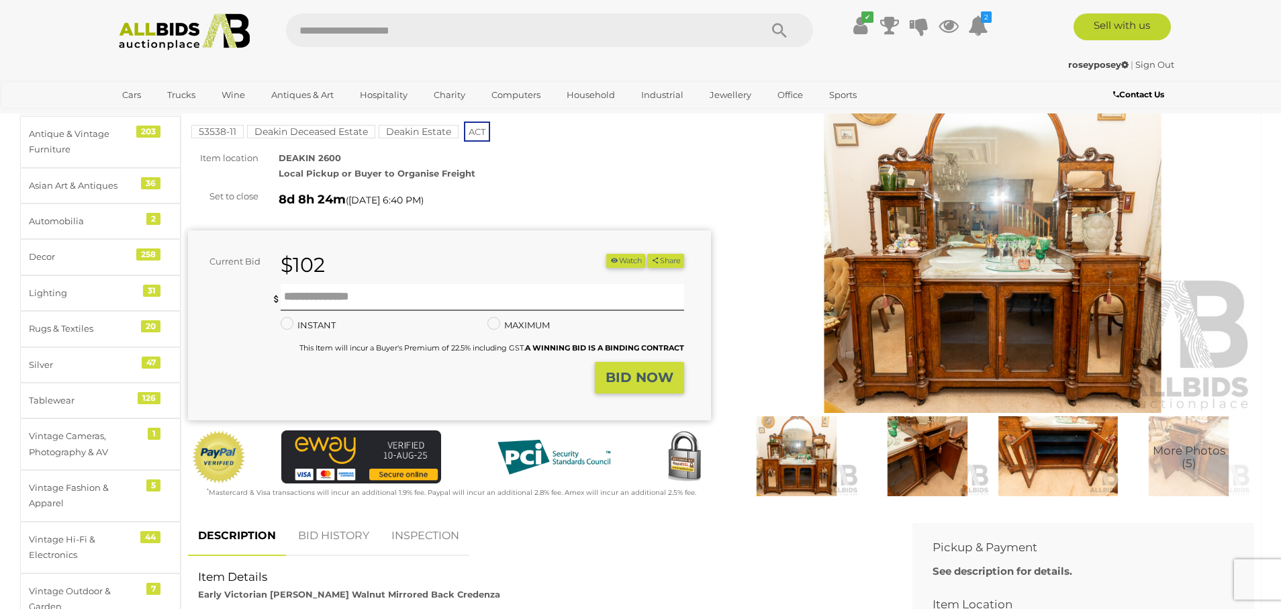
scroll to position [82, 0]
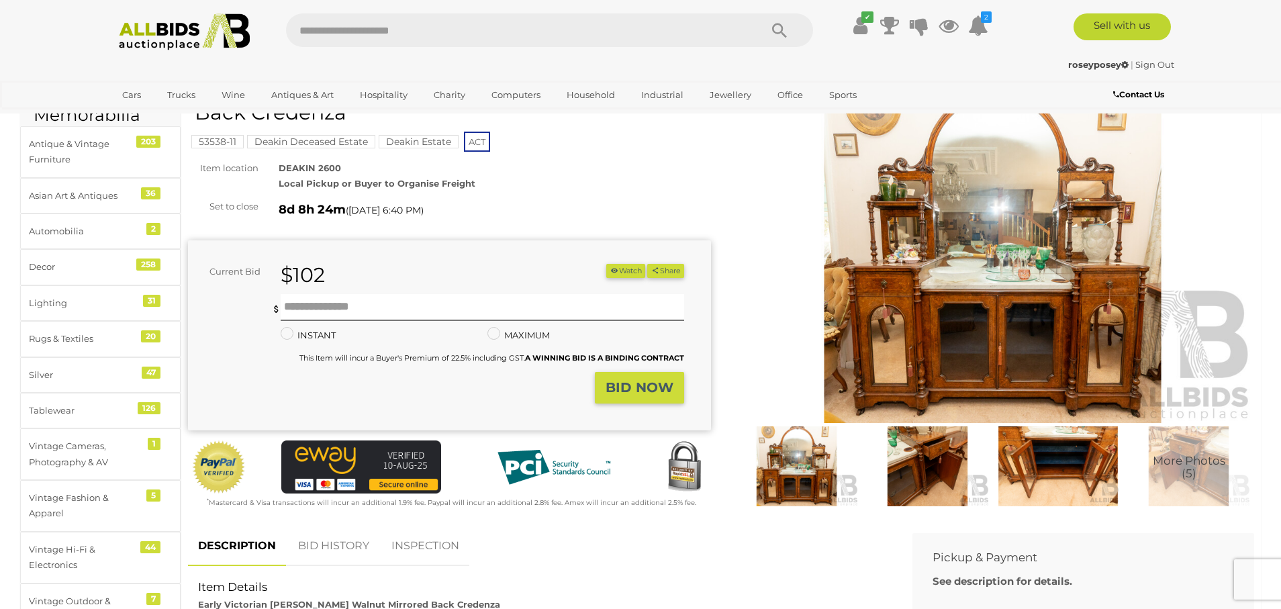
click at [908, 432] on img at bounding box center [928, 466] width 124 height 80
drag, startPoint x: 908, startPoint y: 432, endPoint x: 1031, endPoint y: 281, distance: 194.7
click at [1031, 281] on div at bounding box center [640, 268] width 1281 height 473
